Goal: Navigation & Orientation: Find specific page/section

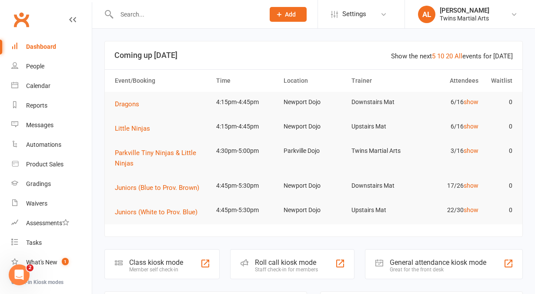
click at [151, 16] on input "text" at bounding box center [186, 14] width 144 height 12
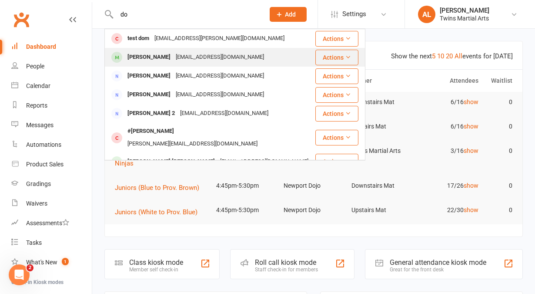
type input "d"
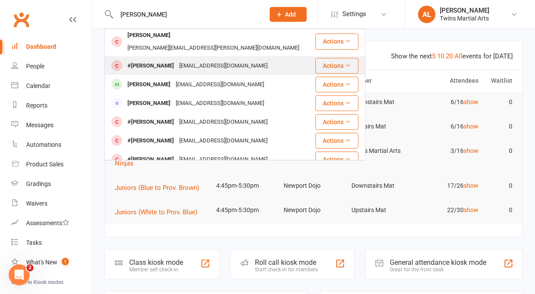
scroll to position [70, 0]
type input "p"
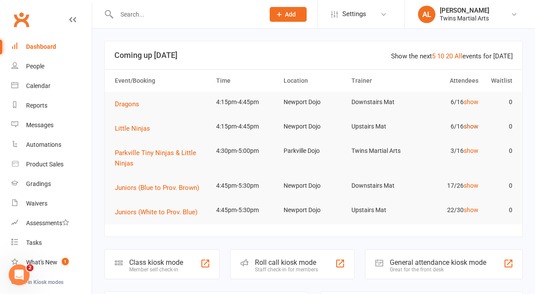
click at [472, 126] on link "show" at bounding box center [471, 126] width 15 height 7
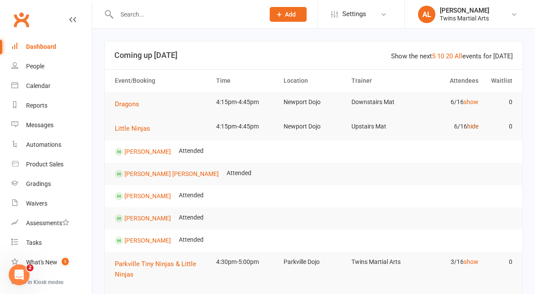
click at [472, 126] on link "hide" at bounding box center [472, 126] width 11 height 7
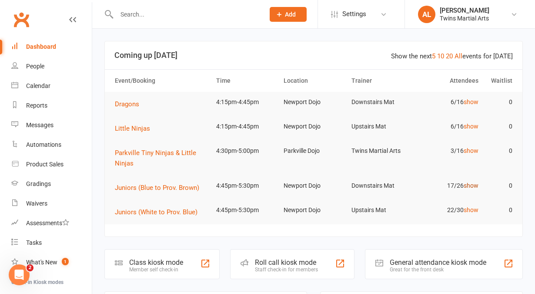
click at [467, 186] on link "show" at bounding box center [471, 185] width 15 height 7
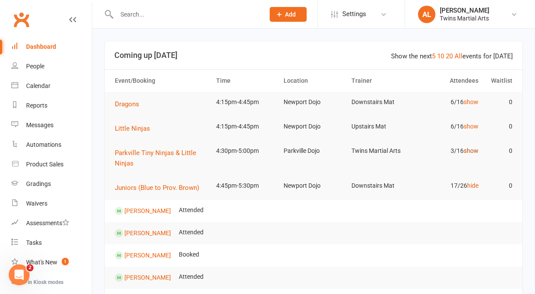
click at [474, 149] on link "show" at bounding box center [471, 150] width 15 height 7
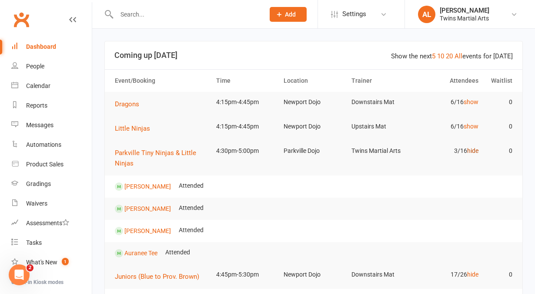
click at [474, 149] on link "hide" at bounding box center [472, 150] width 11 height 7
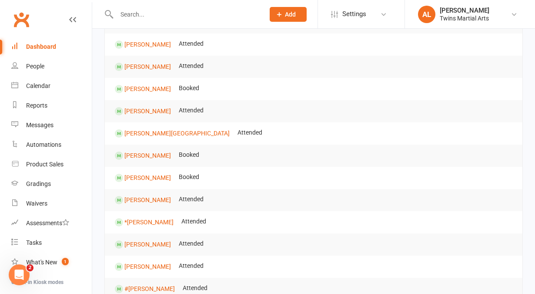
scroll to position [167, 0]
click at [45, 165] on div "Product Sales" at bounding box center [44, 164] width 37 height 7
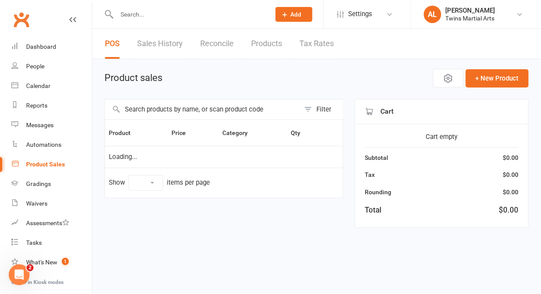
select select "10"
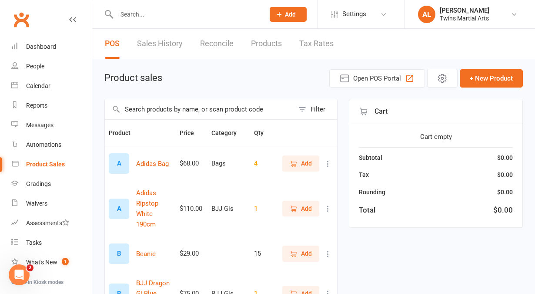
click at [158, 57] on link "Sales History" at bounding box center [160, 44] width 46 height 30
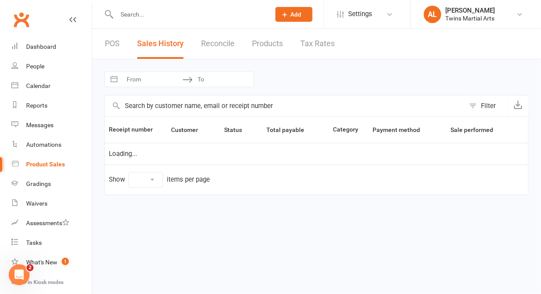
select select "25"
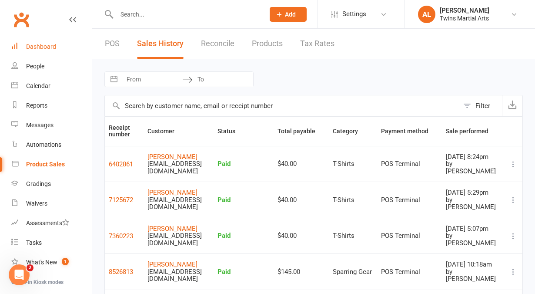
click at [46, 50] on div "Dashboard" at bounding box center [41, 46] width 30 height 7
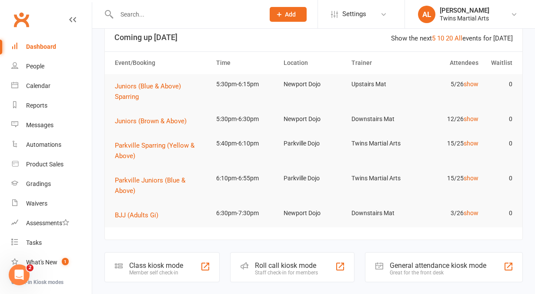
scroll to position [18, 0]
click at [452, 37] on link "20" at bounding box center [449, 38] width 7 height 8
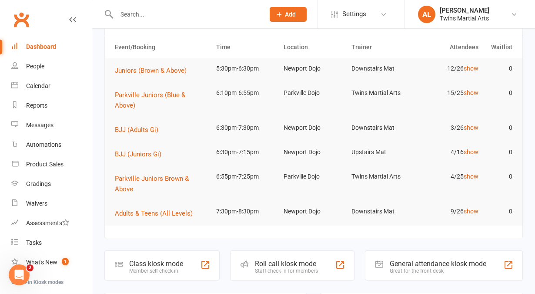
scroll to position [0, 0]
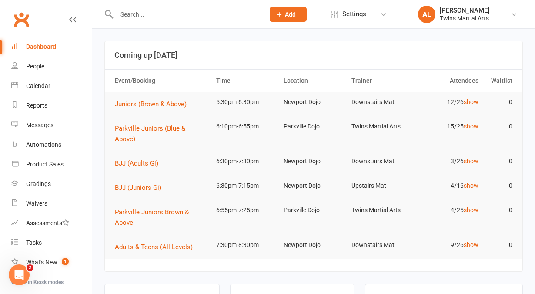
click at [469, 190] on td "4/16 show" at bounding box center [448, 185] width 67 height 20
click at [471, 187] on link "show" at bounding box center [471, 185] width 15 height 7
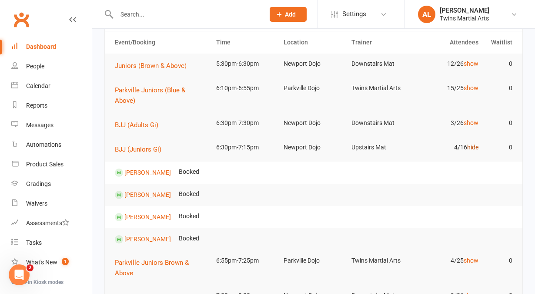
scroll to position [39, 0]
click at [47, 78] on link "Calendar" at bounding box center [51, 86] width 81 height 20
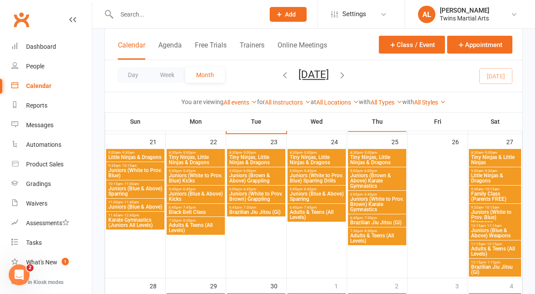
scroll to position [920, 0]
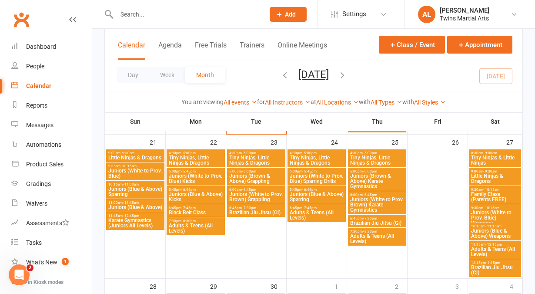
click at [249, 210] on span "Brazilian Jiu Jitsu (Gi)" at bounding box center [256, 212] width 55 height 5
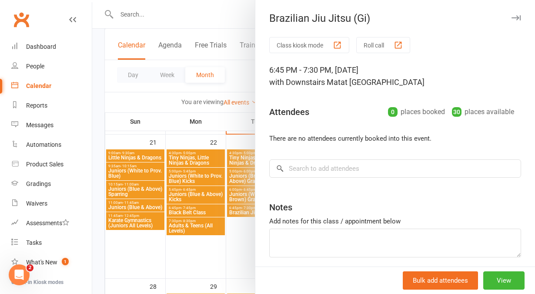
click at [512, 17] on icon "button" at bounding box center [516, 17] width 9 height 5
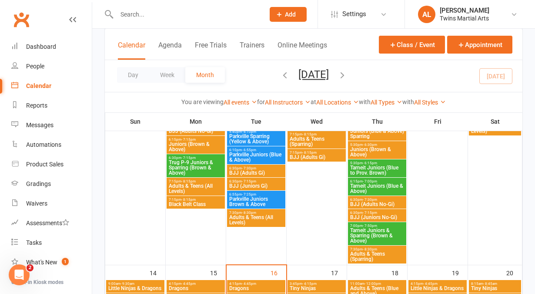
scroll to position [501, 0]
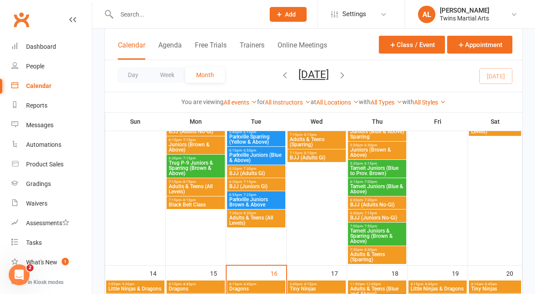
click at [347, 71] on icon "button" at bounding box center [343, 75] width 10 height 10
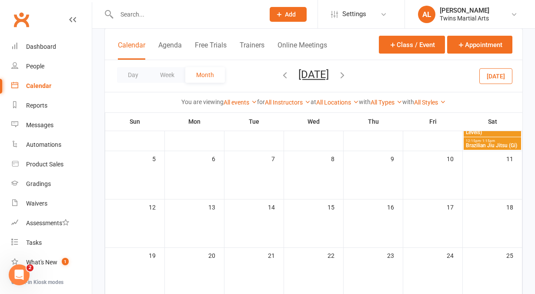
scroll to position [168, 0]
